Goal: Task Accomplishment & Management: Manage account settings

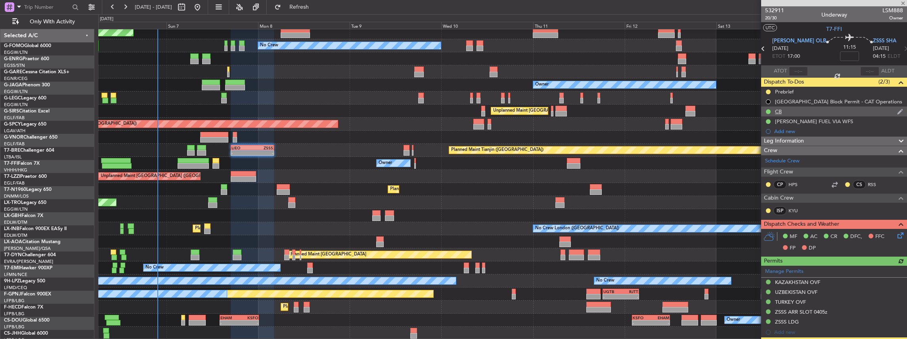
scroll to position [105, 0]
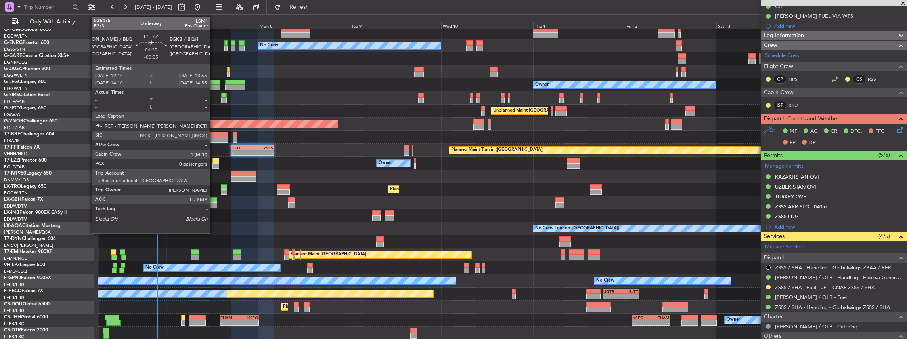
click at [214, 162] on div at bounding box center [215, 161] width 7 height 6
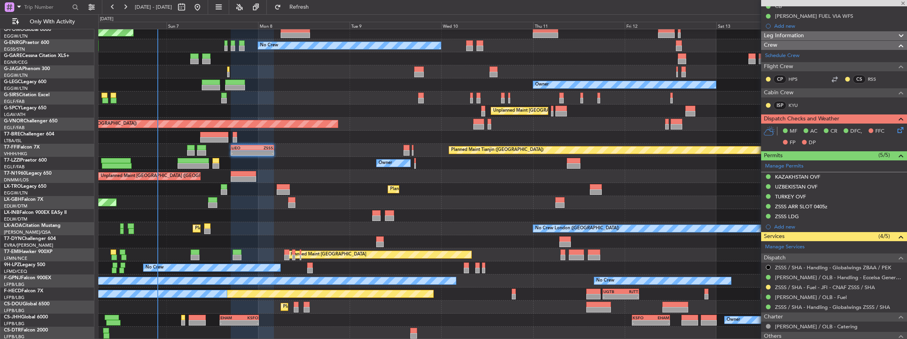
type input "-00:05"
type input "0"
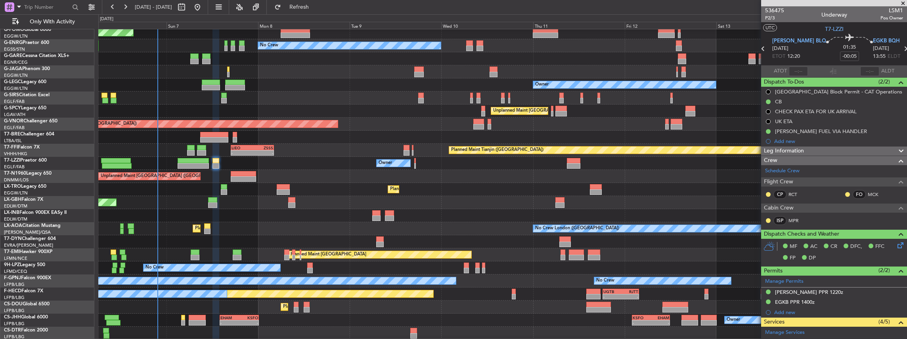
scroll to position [132, 0]
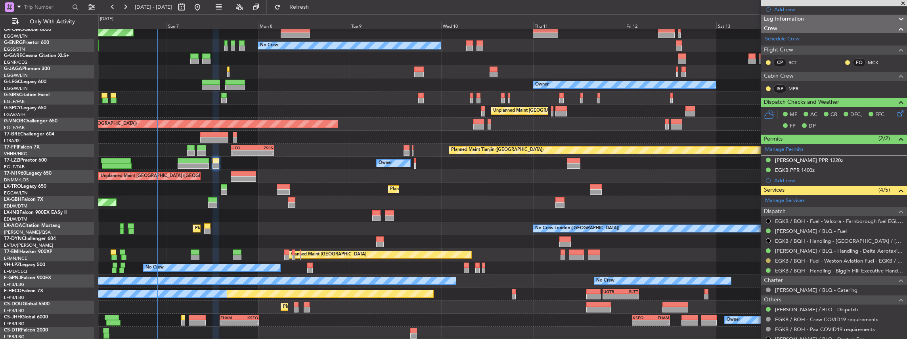
click at [768, 260] on button at bounding box center [768, 260] width 5 height 5
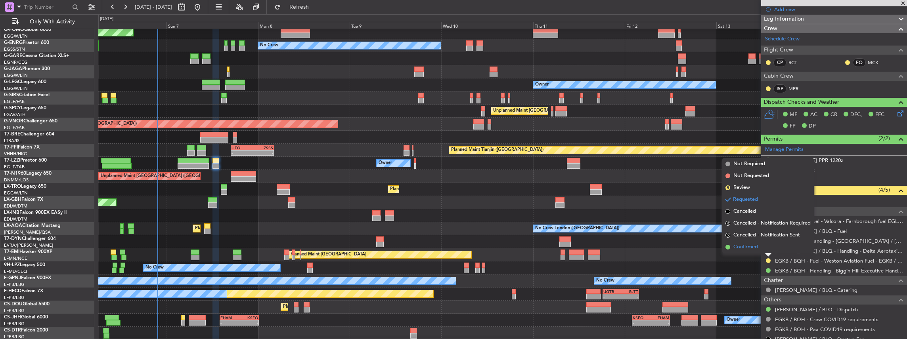
click at [761, 247] on li "Confirmed" at bounding box center [768, 247] width 92 height 12
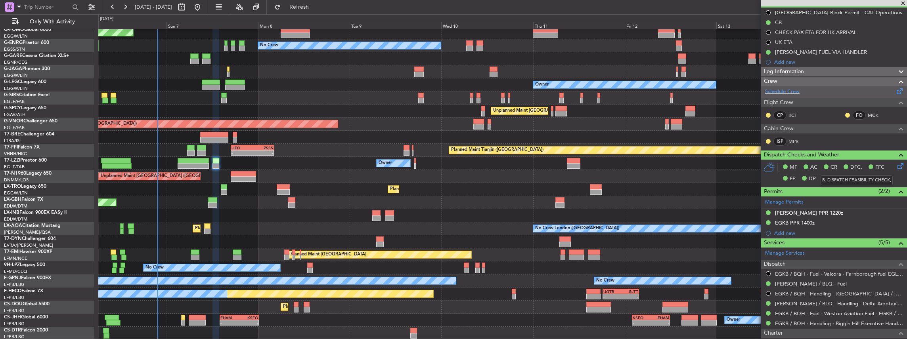
scroll to position [0, 0]
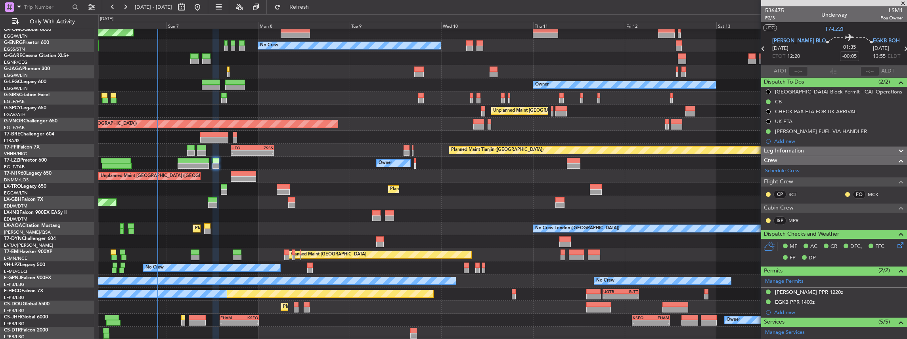
click at [900, 48] on icon at bounding box center [905, 49] width 10 height 10
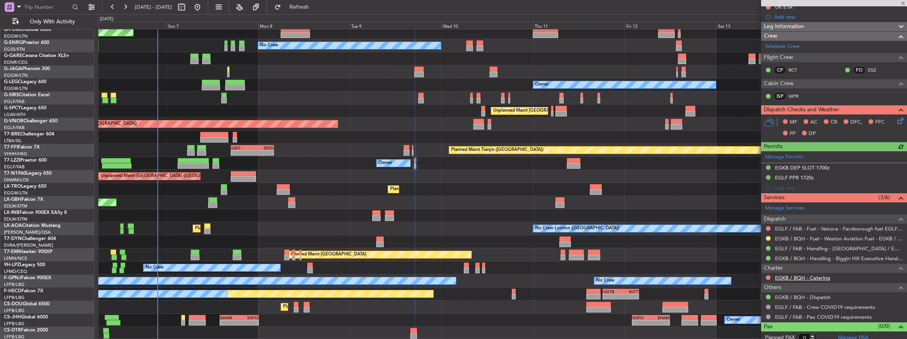
scroll to position [108, 0]
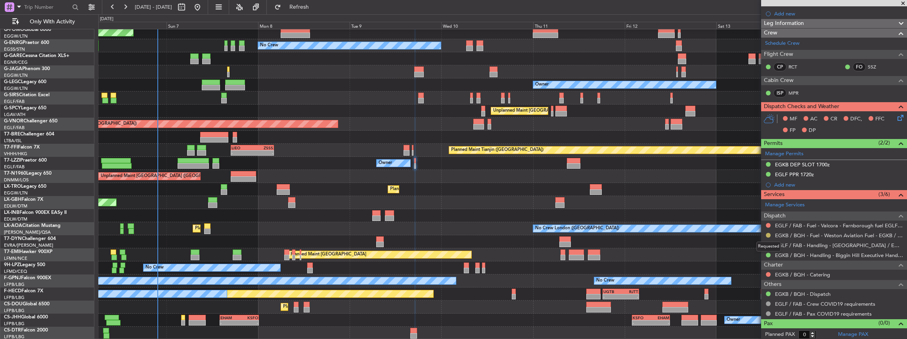
click at [769, 235] on button at bounding box center [768, 235] width 5 height 5
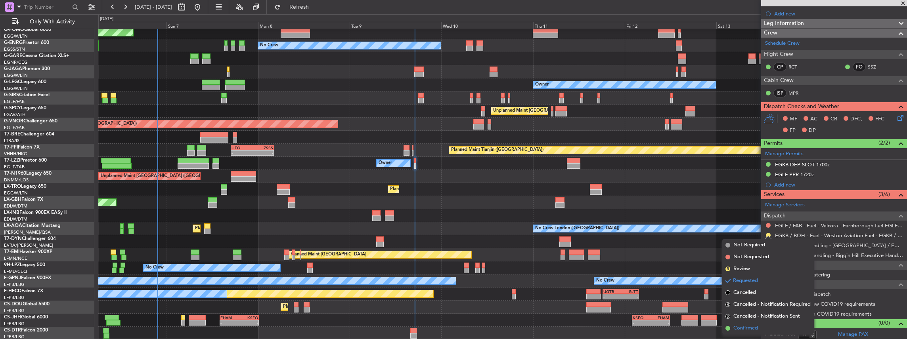
click at [751, 327] on span "Confirmed" at bounding box center [745, 329] width 25 height 8
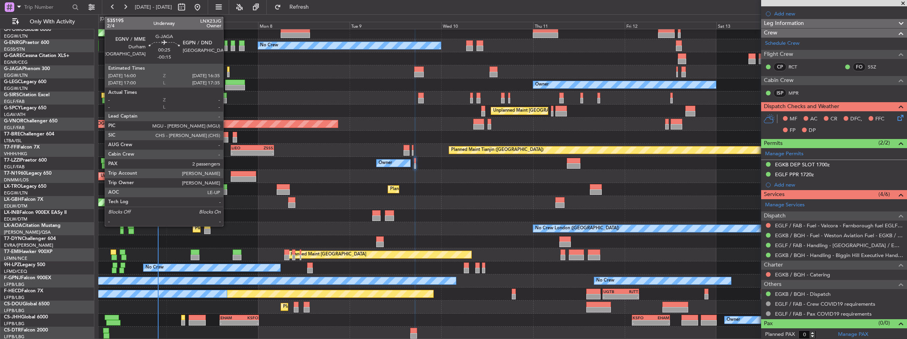
click at [227, 72] on div at bounding box center [228, 75] width 2 height 6
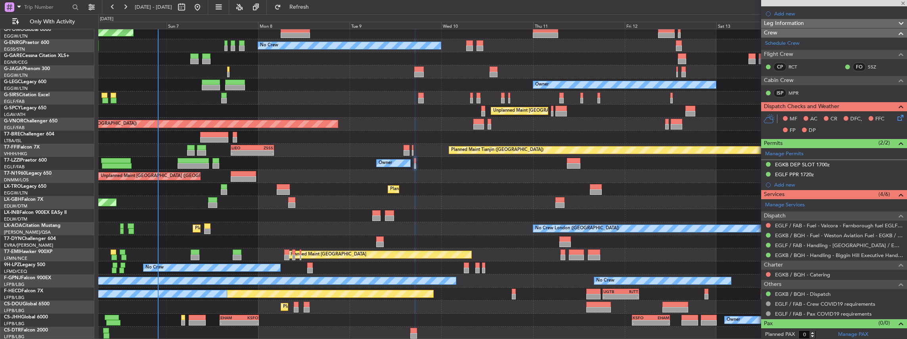
type input "-00:15"
type input "2"
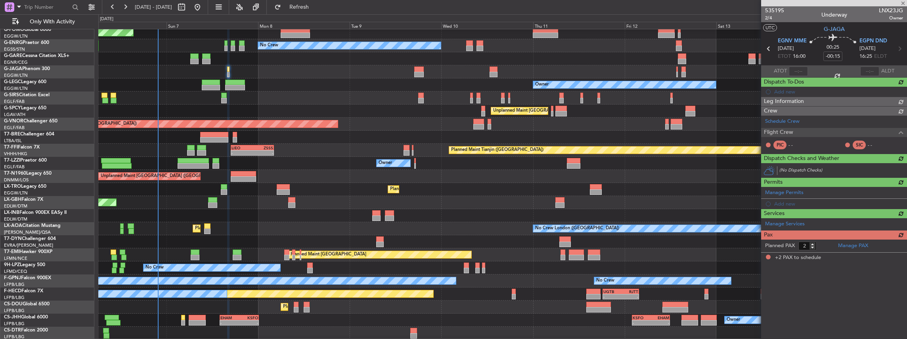
scroll to position [0, 0]
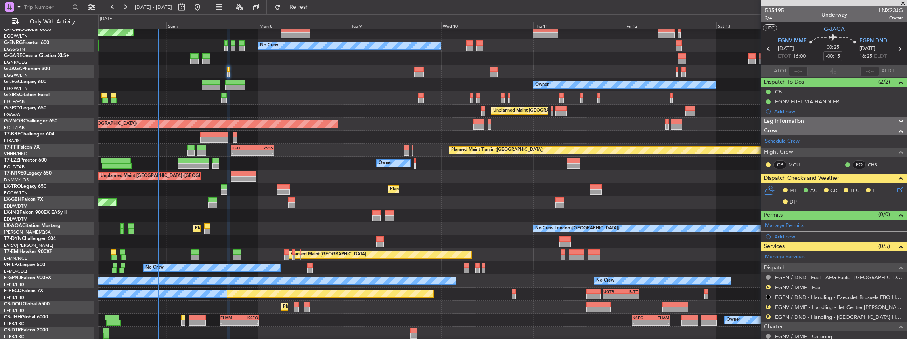
click at [789, 38] on span "EGNV MME" at bounding box center [792, 41] width 29 height 8
click at [867, 39] on span "EGPN DND" at bounding box center [873, 41] width 28 height 8
click at [769, 286] on button "R" at bounding box center [768, 287] width 5 height 5
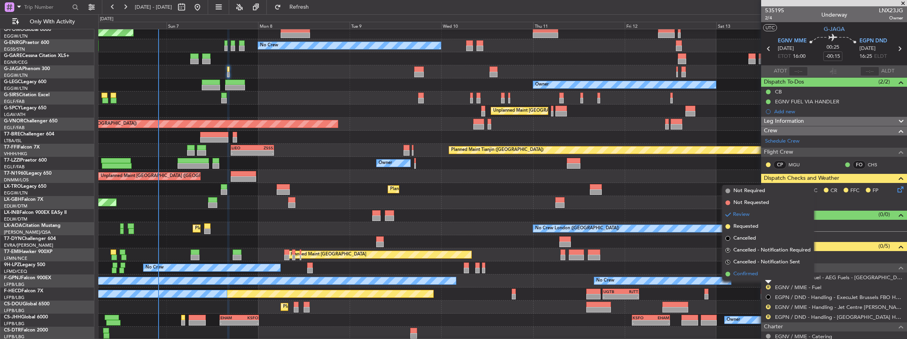
click at [758, 275] on li "Confirmed" at bounding box center [768, 274] width 92 height 12
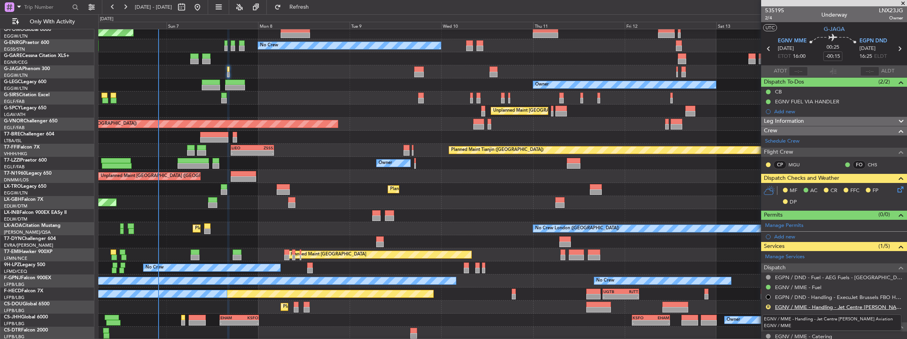
click at [828, 306] on link "EGNV / MME - Handling - Jet Centre [PERSON_NAME] Aviation EGNV / MME" at bounding box center [839, 307] width 128 height 7
click at [316, 8] on span "Refresh" at bounding box center [299, 7] width 33 height 6
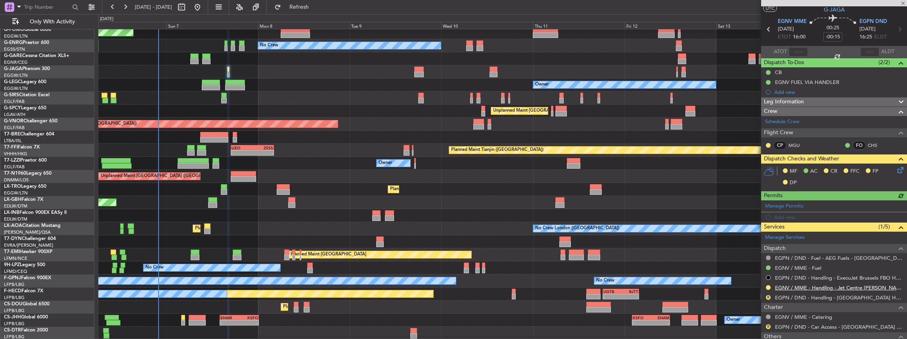
scroll to position [26, 0]
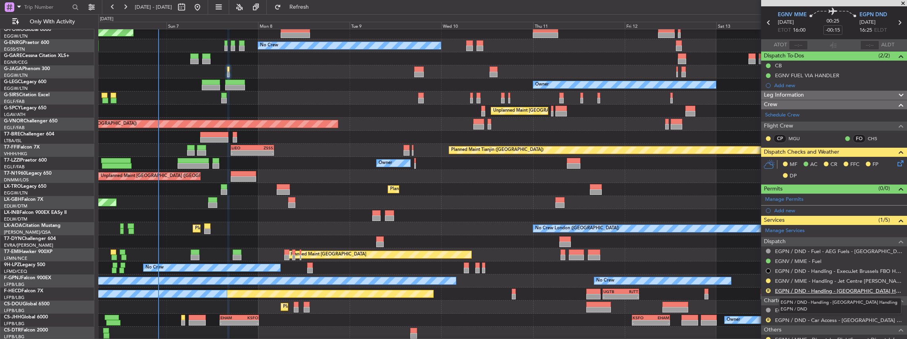
click at [800, 290] on link "EGPN / DND - Handling - [GEOGRAPHIC_DATA] Handling EGPN / DND" at bounding box center [839, 291] width 128 height 7
click at [315, 8] on span "Refresh" at bounding box center [299, 7] width 33 height 6
click at [316, 5] on span "Refresh" at bounding box center [299, 7] width 33 height 6
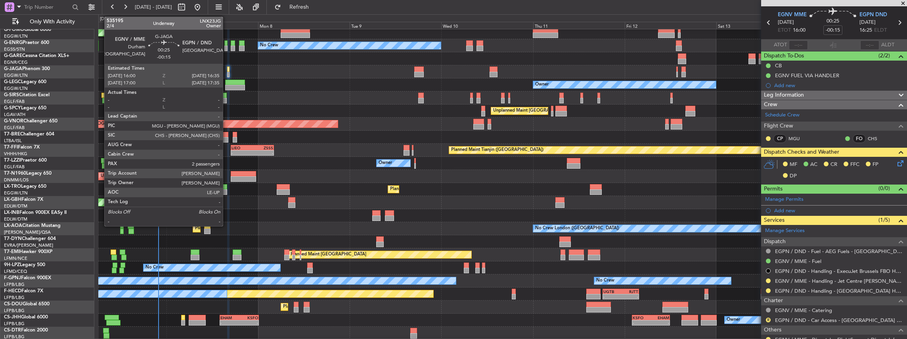
click at [227, 71] on div at bounding box center [228, 70] width 2 height 6
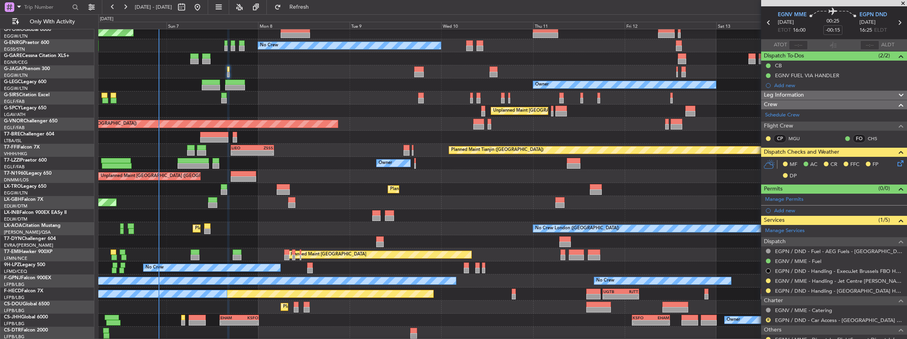
click at [891, 162] on div "MF AC CR FFC FP DP" at bounding box center [837, 170] width 117 height 23
click at [896, 162] on icon at bounding box center [899, 162] width 6 height 6
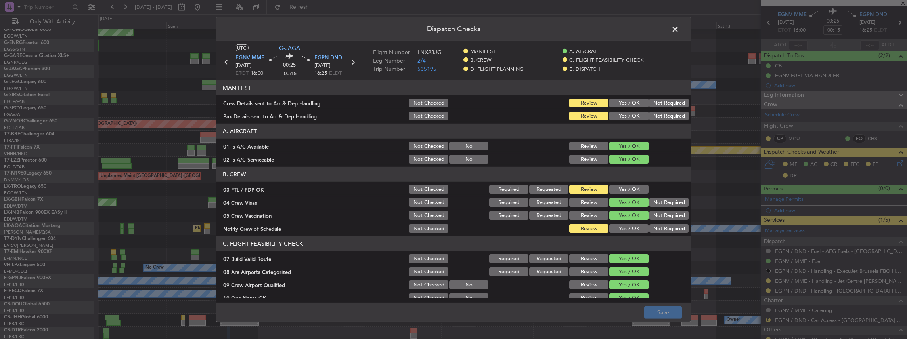
click at [636, 97] on div "Yes / OK" at bounding box center [628, 102] width 40 height 11
drag, startPoint x: 625, startPoint y: 102, endPoint x: 623, endPoint y: 115, distance: 12.5
click at [625, 103] on button "Yes / OK" at bounding box center [628, 103] width 39 height 9
drag, startPoint x: 623, startPoint y: 115, endPoint x: 627, endPoint y: 126, distance: 12.2
click at [623, 115] on button "Yes / OK" at bounding box center [628, 116] width 39 height 9
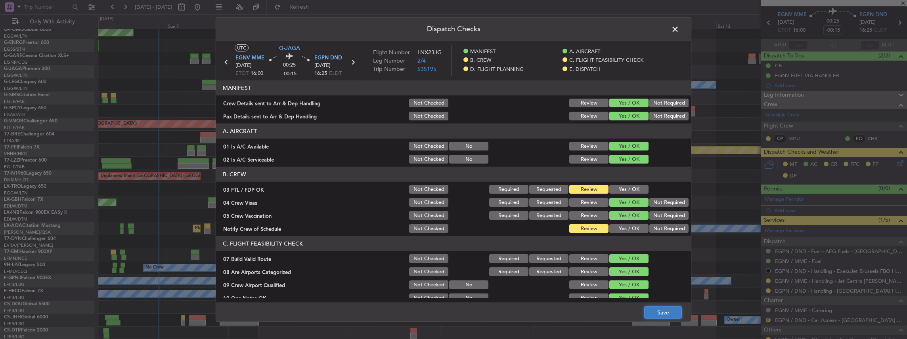
click at [665, 308] on button "Save" at bounding box center [663, 312] width 38 height 13
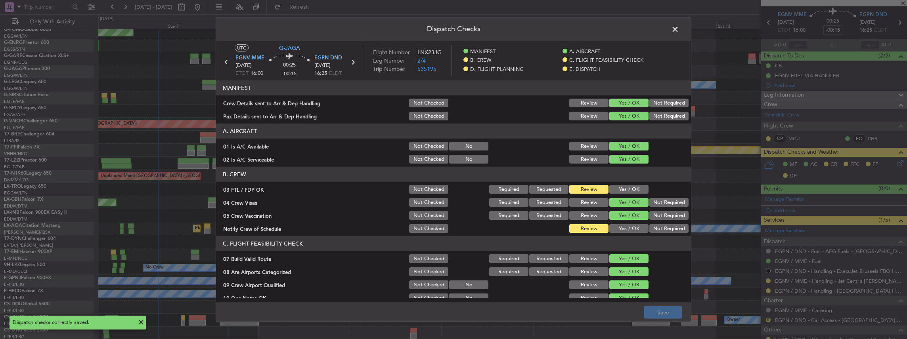
click at [679, 31] on span at bounding box center [679, 31] width 0 height 16
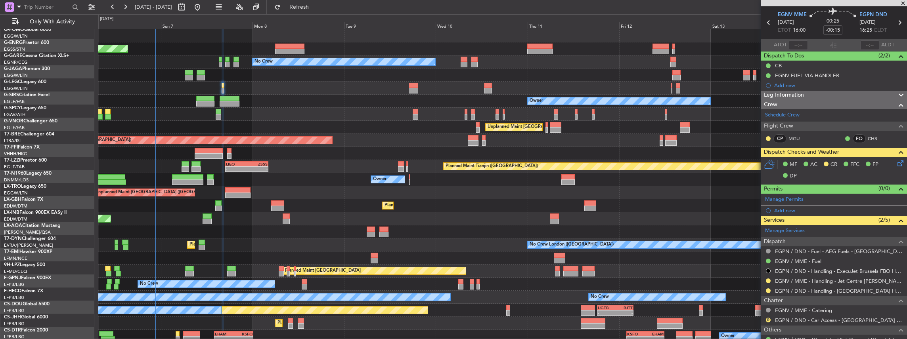
scroll to position [0, 0]
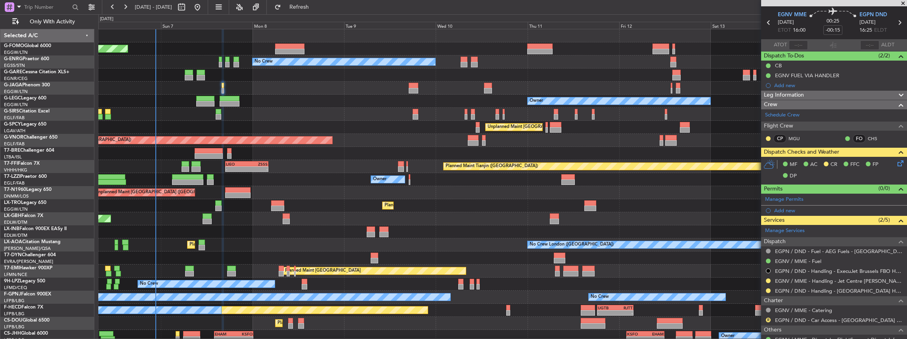
click at [351, 144] on div "Planned Maint [GEOGRAPHIC_DATA] ([GEOGRAPHIC_DATA])" at bounding box center [502, 140] width 809 height 13
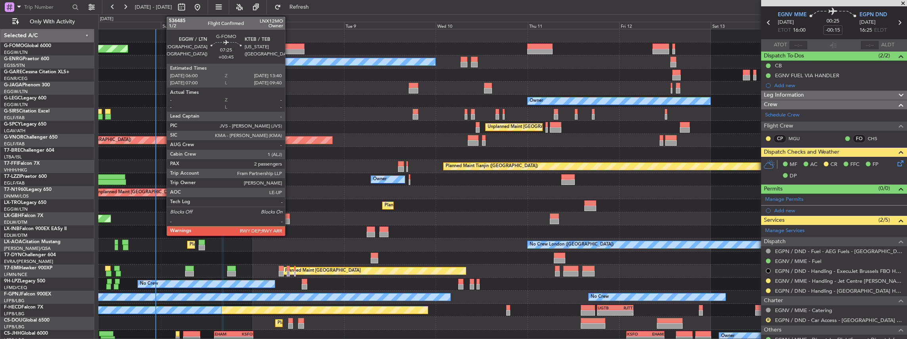
click at [289, 50] on div at bounding box center [289, 52] width 29 height 6
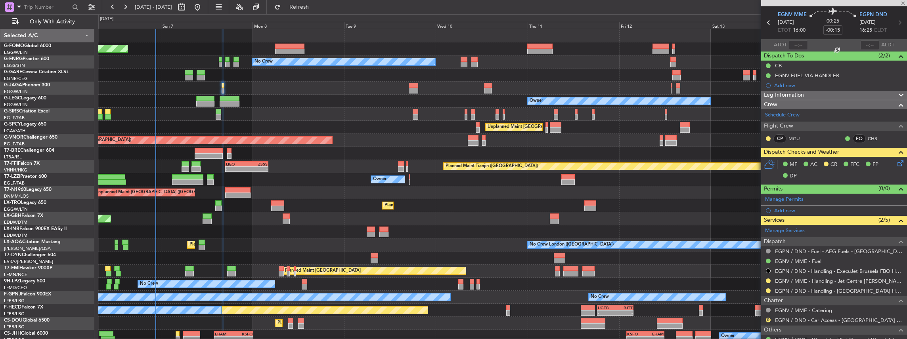
type input "+00:45"
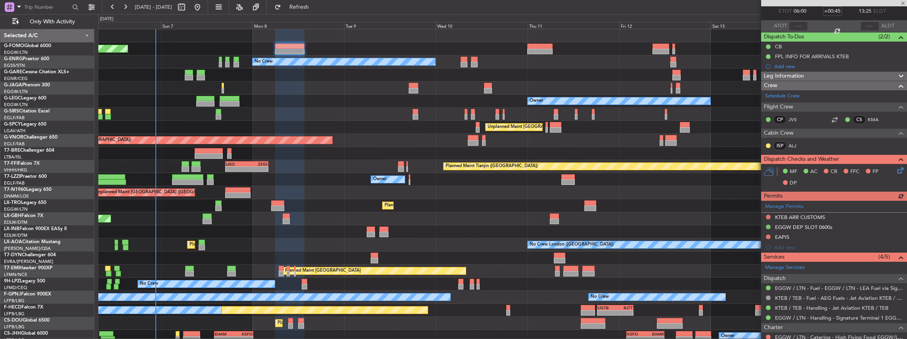
scroll to position [105, 0]
